Goal: Task Accomplishment & Management: Manage account settings

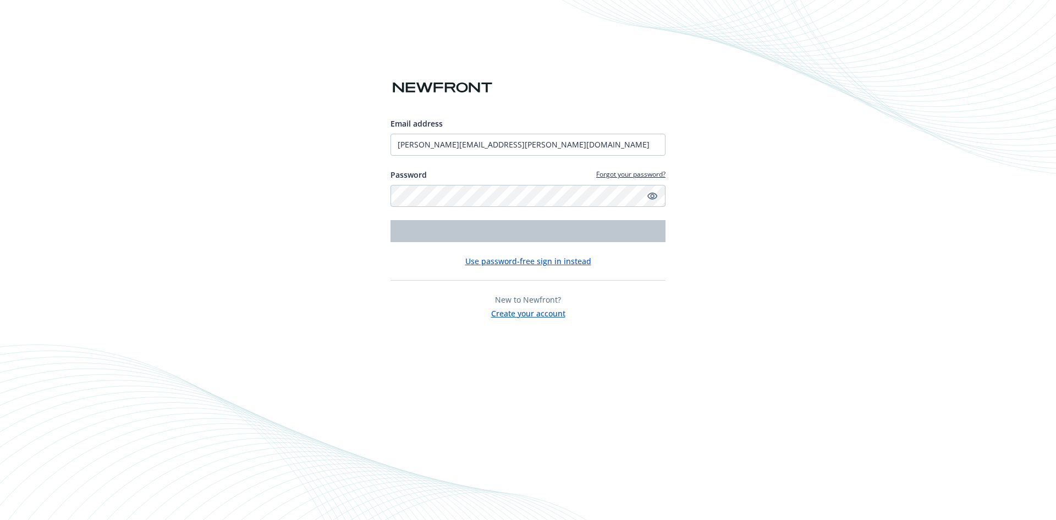
click at [525, 134] on input "dolores.quesada@newfront.com" at bounding box center [527, 145] width 275 height 22
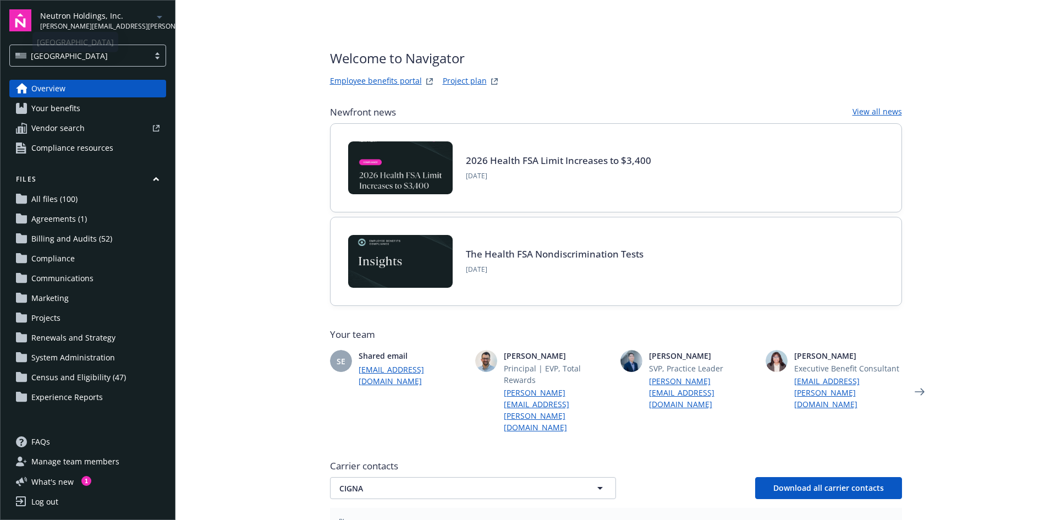
click at [84, 25] on span "[PERSON_NAME][EMAIL_ADDRESS][PERSON_NAME][DOMAIN_NAME]" at bounding box center [96, 26] width 113 height 10
drag, startPoint x: 266, startPoint y: 184, endPoint x: 243, endPoint y: 209, distance: 33.9
click at [266, 184] on main "Welcome to Navigator Employee benefits portal Project plan Newfront news View a…" at bounding box center [615, 260] width 880 height 520
click at [95, 455] on span "Manage team members" at bounding box center [75, 462] width 88 height 18
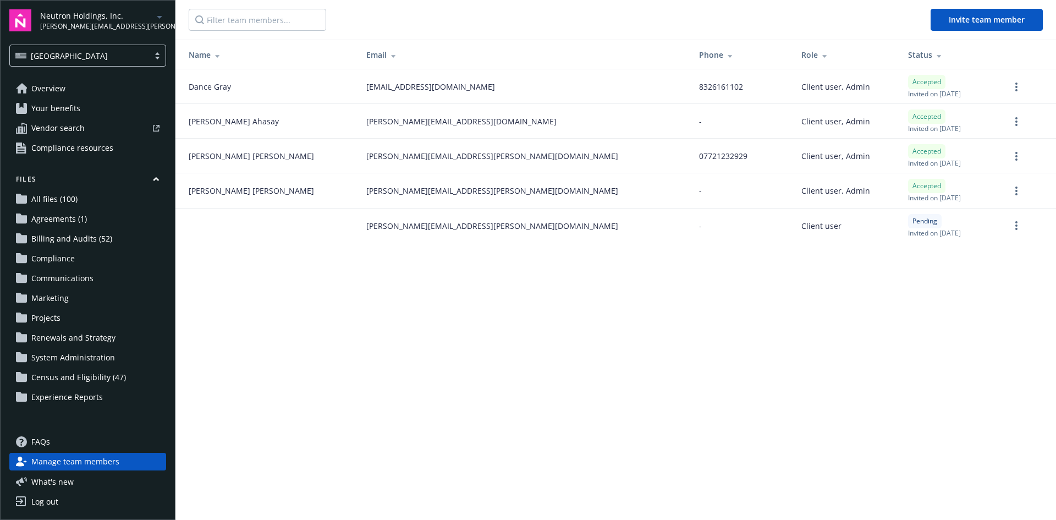
click at [82, 92] on link "Overview" at bounding box center [87, 89] width 157 height 18
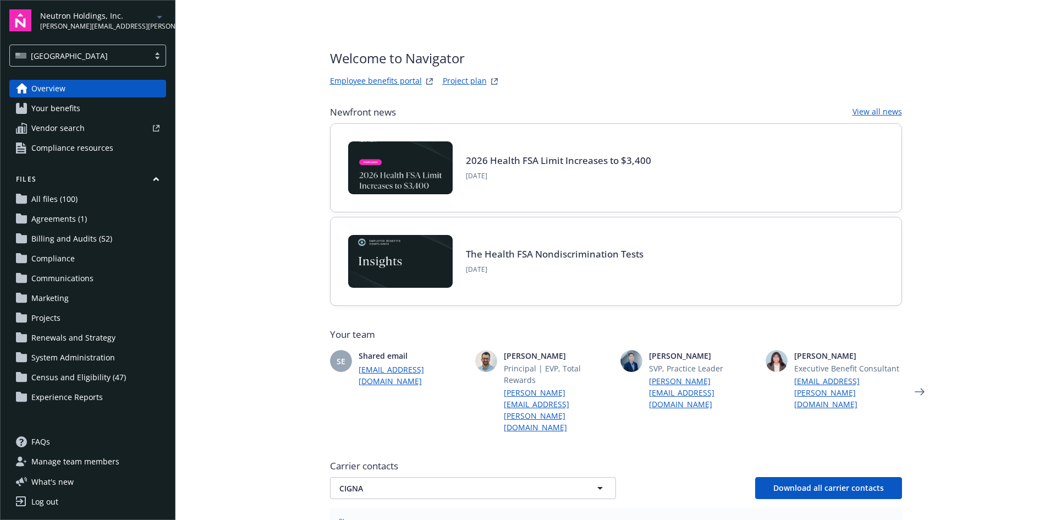
click at [80, 117] on span "Your benefits" at bounding box center [55, 109] width 49 height 18
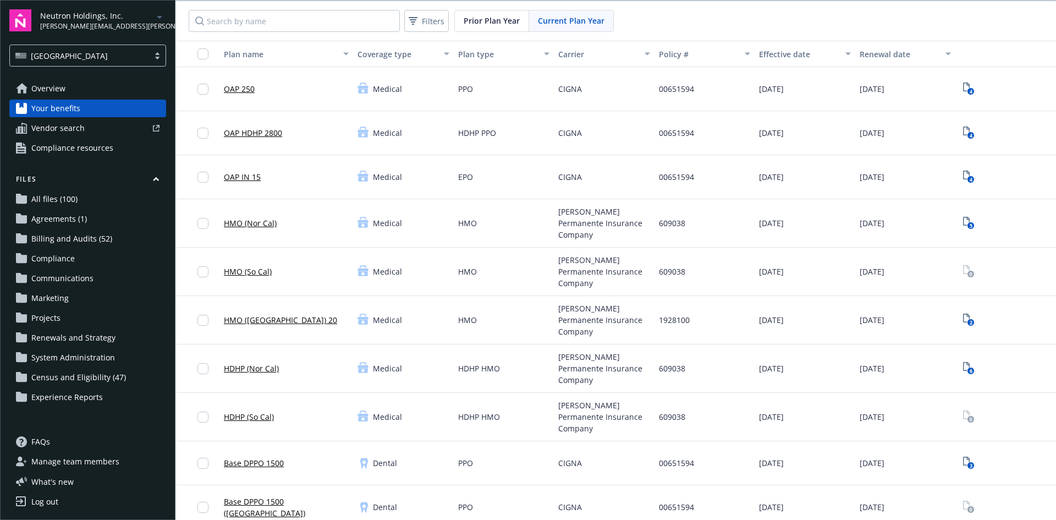
scroll to position [55, 0]
click at [120, 386] on span "Census and Eligibility (47)" at bounding box center [78, 377] width 95 height 18
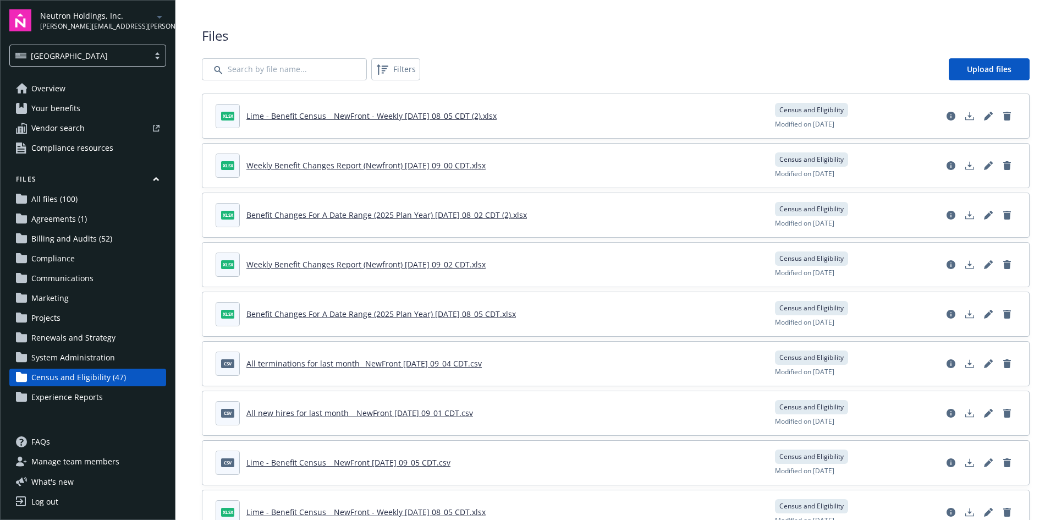
click at [93, 97] on link "Overview" at bounding box center [87, 89] width 157 height 18
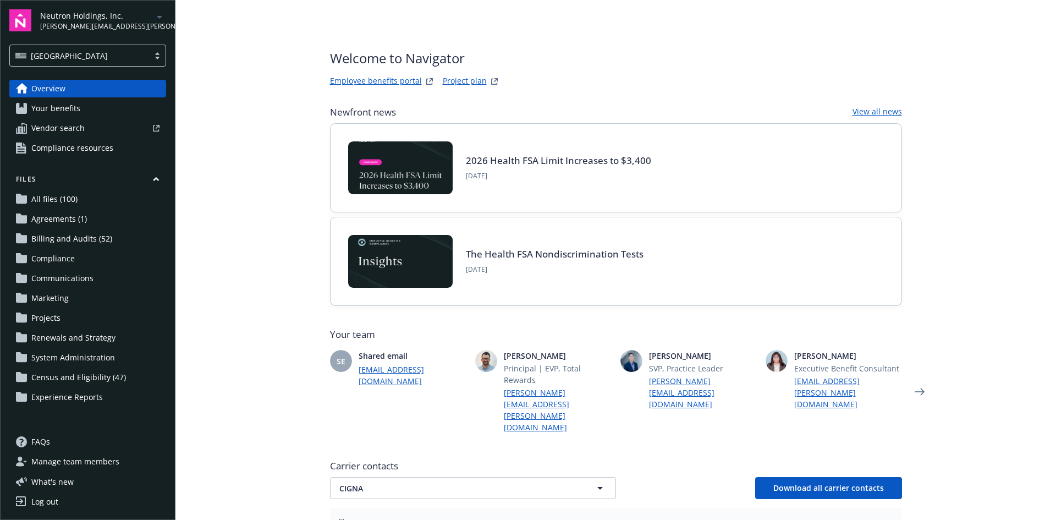
scroll to position [90, 0]
click at [84, 453] on span "Manage team members" at bounding box center [75, 462] width 88 height 18
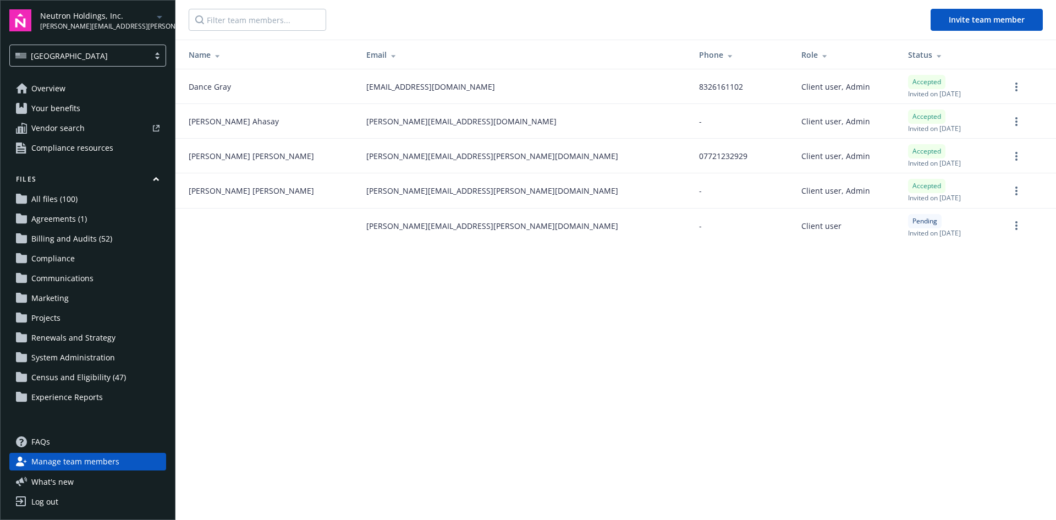
scroll to position [90, 0]
click at [271, 13] on input "Filter team members..." at bounding box center [257, 20] width 137 height 22
click at [261, 16] on input "Filter team members..." at bounding box center [257, 20] width 137 height 22
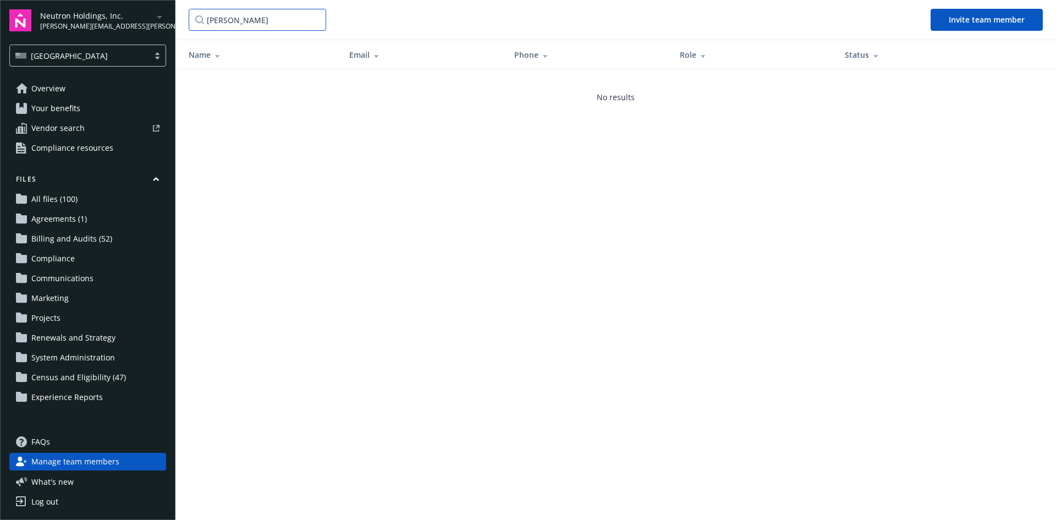
type input "[PERSON_NAME]"
click at [100, 25] on span "[PERSON_NAME][EMAIL_ADDRESS][PERSON_NAME][DOMAIN_NAME]" at bounding box center [96, 26] width 113 height 10
click at [254, 166] on main "[PERSON_NAME] team member Name Email Phone Role Status No results" at bounding box center [615, 260] width 880 height 520
click at [246, 20] on input "[PERSON_NAME]" at bounding box center [257, 20] width 137 height 22
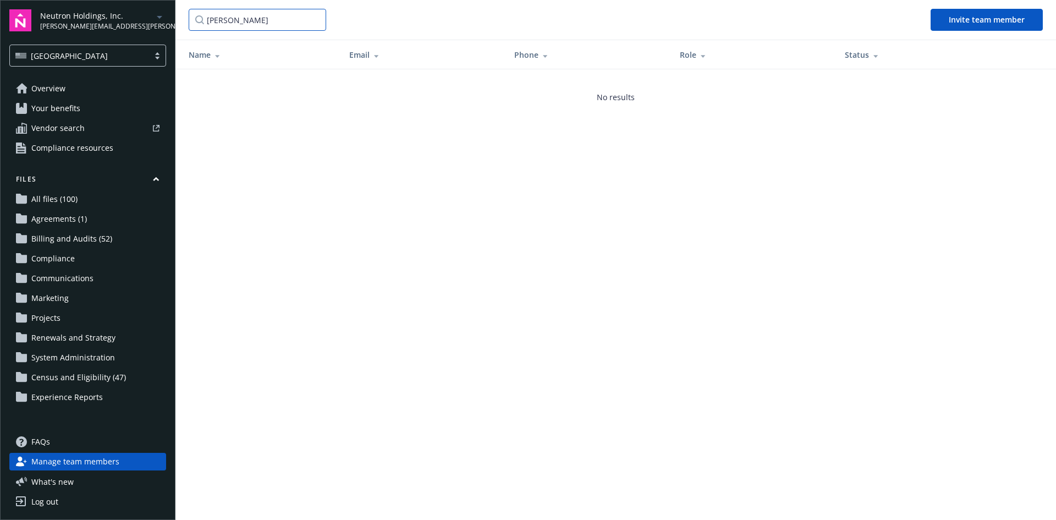
click at [246, 20] on input "[PERSON_NAME]" at bounding box center [257, 20] width 137 height 22
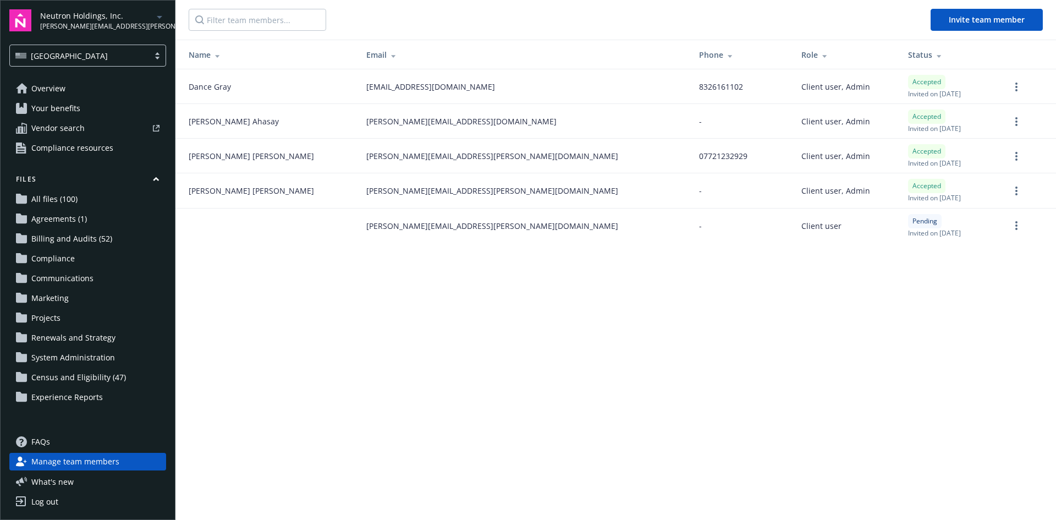
click at [210, 60] on div "Name" at bounding box center [269, 55] width 160 height 12
click at [67, 137] on span "Vendor search" at bounding box center [57, 128] width 53 height 18
click at [65, 476] on span "What ' s new" at bounding box center [52, 482] width 42 height 12
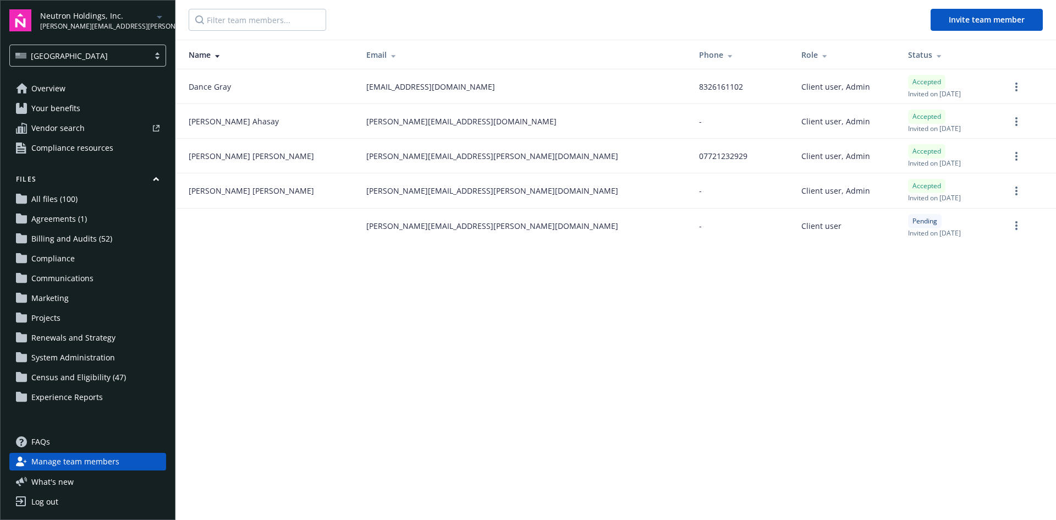
click at [87, 117] on link "Your benefits" at bounding box center [87, 109] width 157 height 18
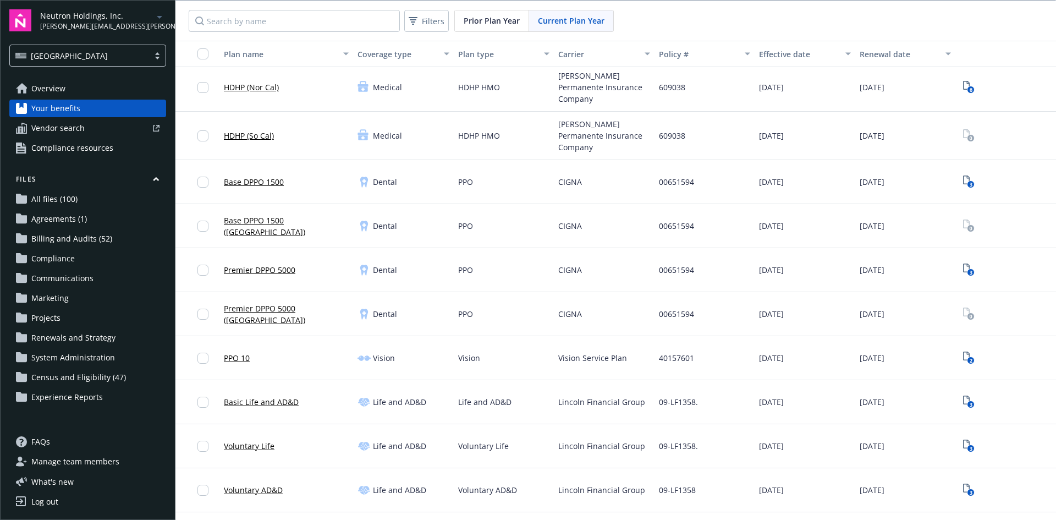
scroll to position [55, 0]
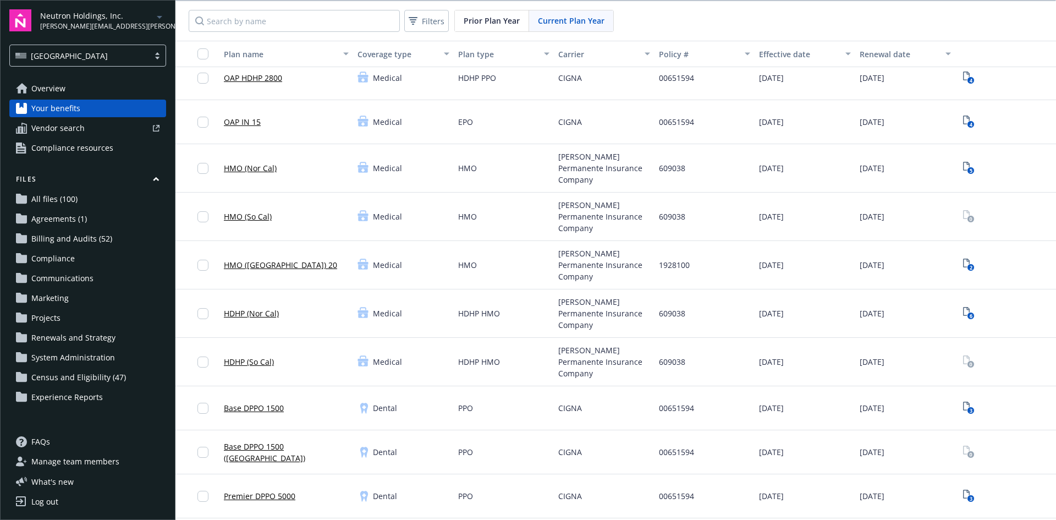
click at [75, 63] on div "[GEOGRAPHIC_DATA]" at bounding box center [79, 56] width 139 height 14
click at [103, 202] on div "Overview Your benefits Vendor search Compliance resources Files All files (100)…" at bounding box center [87, 250] width 157 height 340
click at [63, 208] on span "All files (100)" at bounding box center [54, 199] width 46 height 18
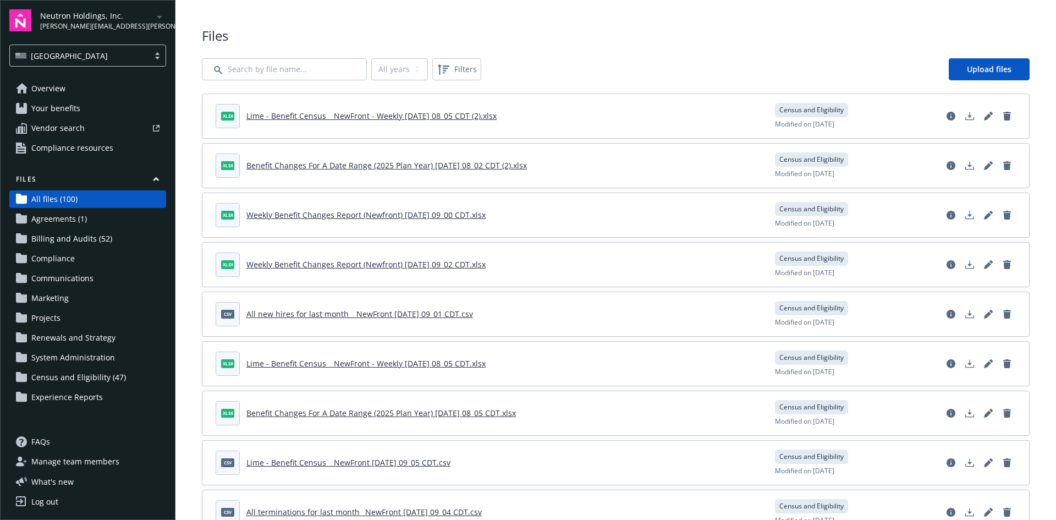
scroll to position [90, 0]
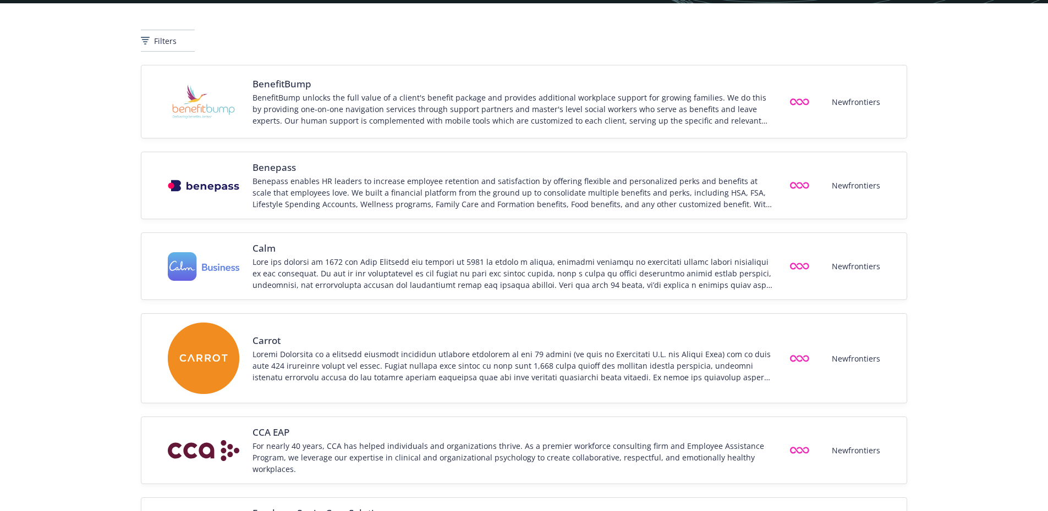
scroll to position [55, 0]
